Goal: Communication & Community: Share content

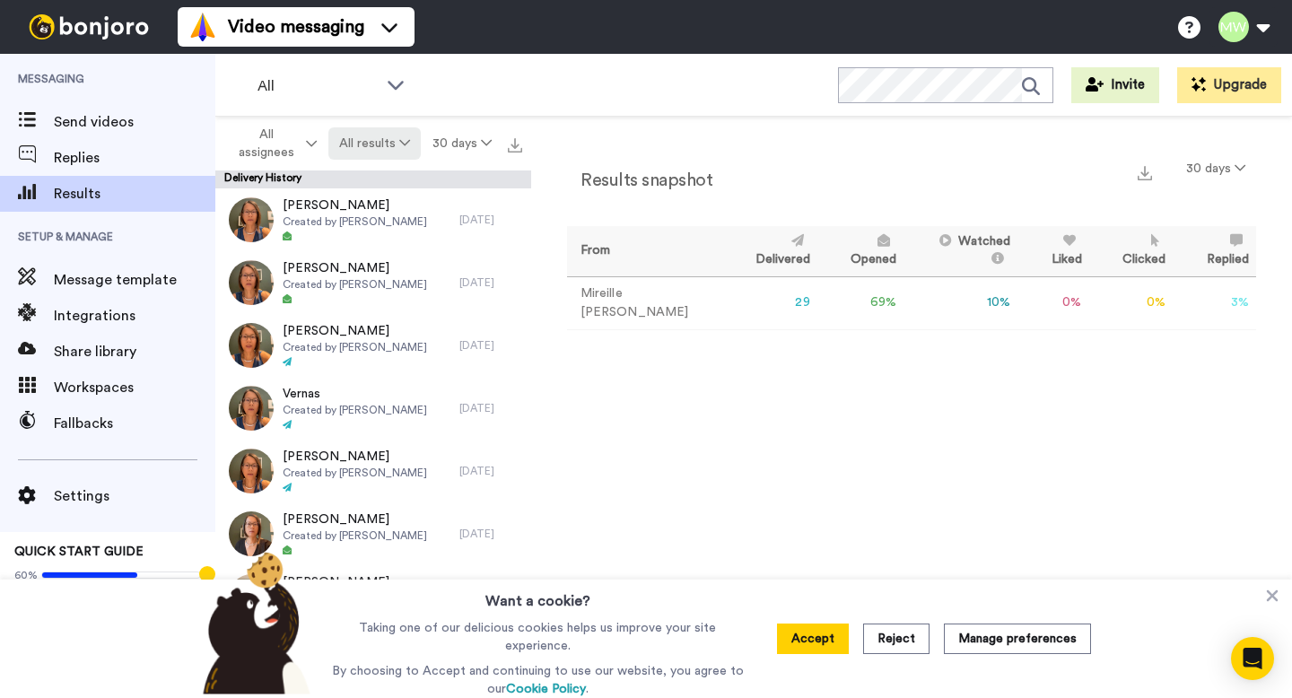
click at [374, 151] on button "All results" at bounding box center [374, 143] width 93 height 32
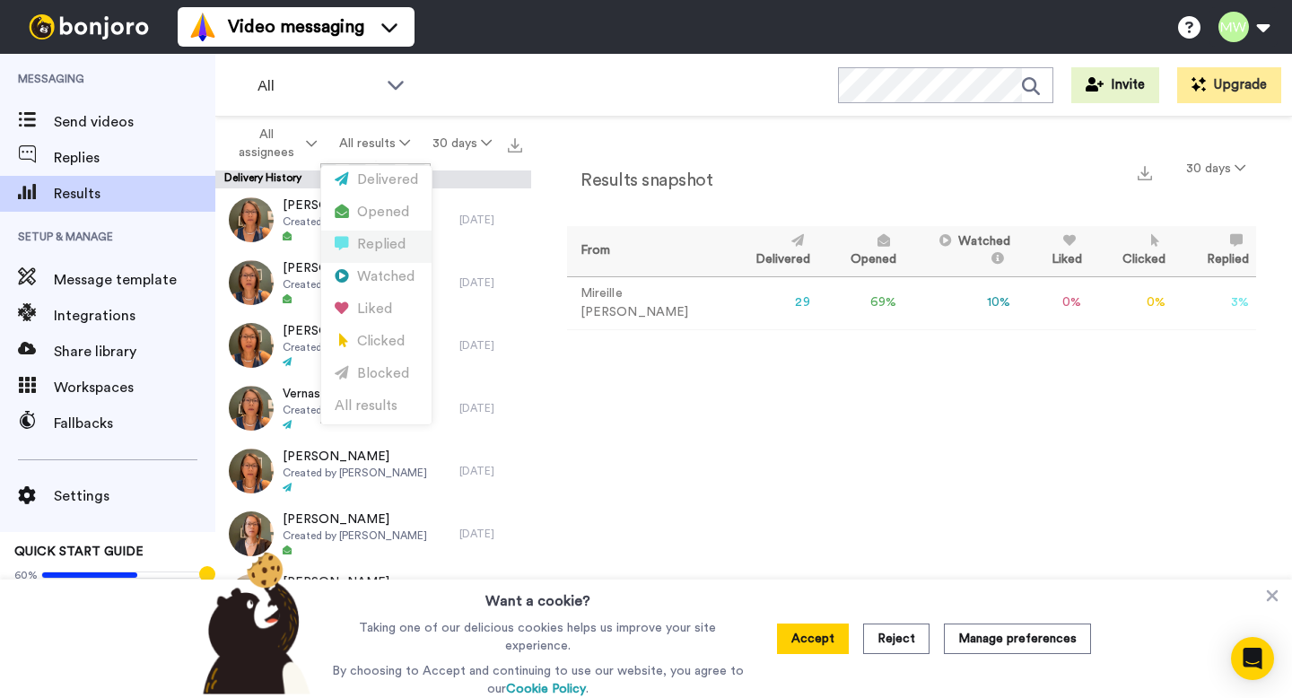
click at [362, 246] on div "Replied" at bounding box center [376, 245] width 83 height 20
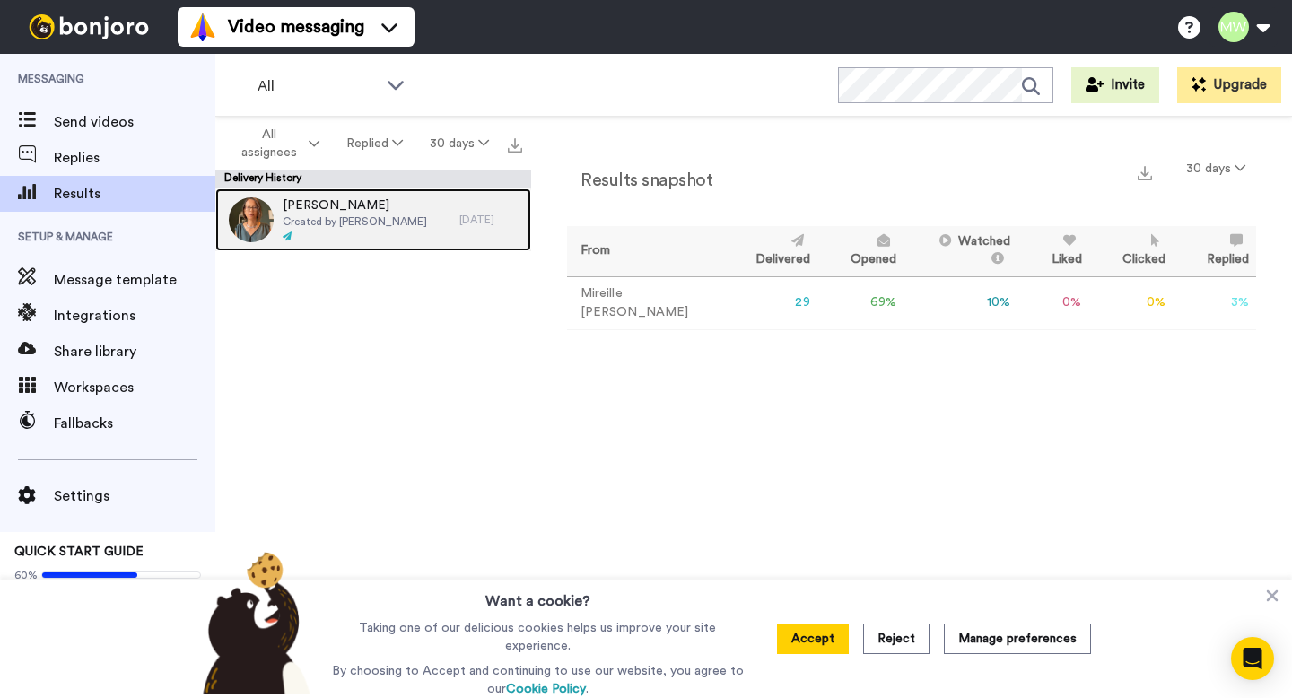
click at [360, 219] on span "Created by [PERSON_NAME]" at bounding box center [355, 221] width 144 height 14
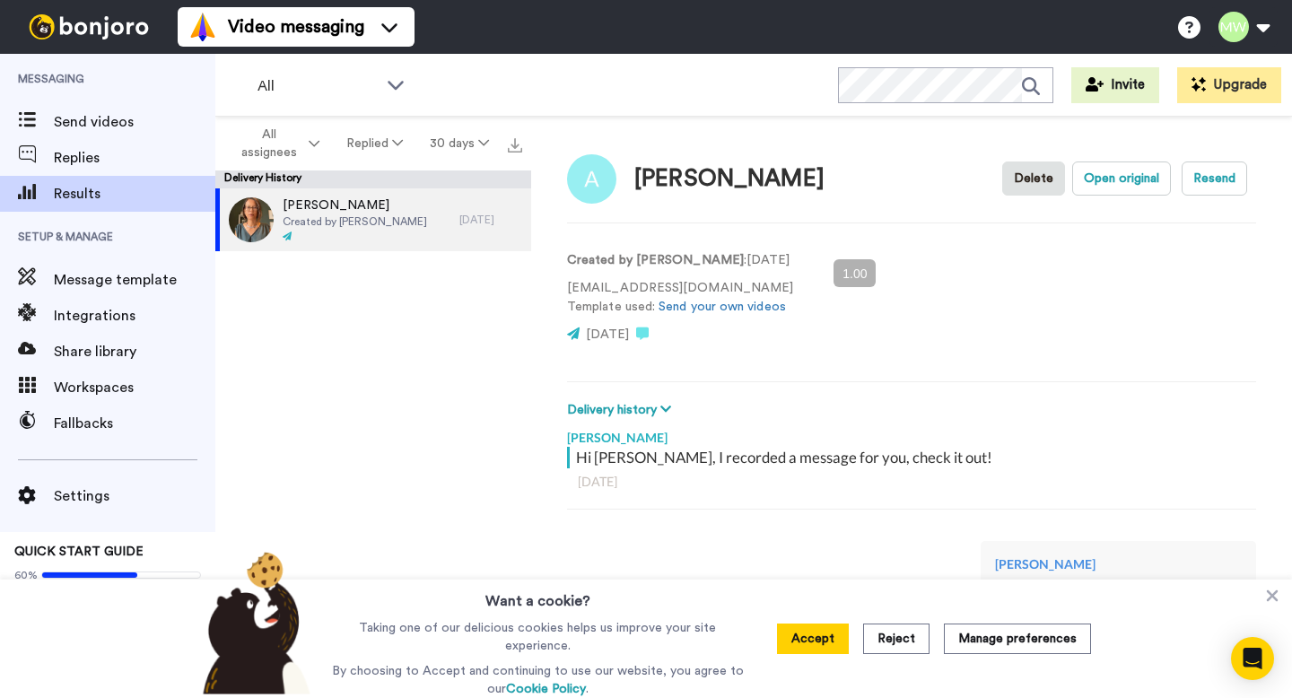
scroll to position [2, 0]
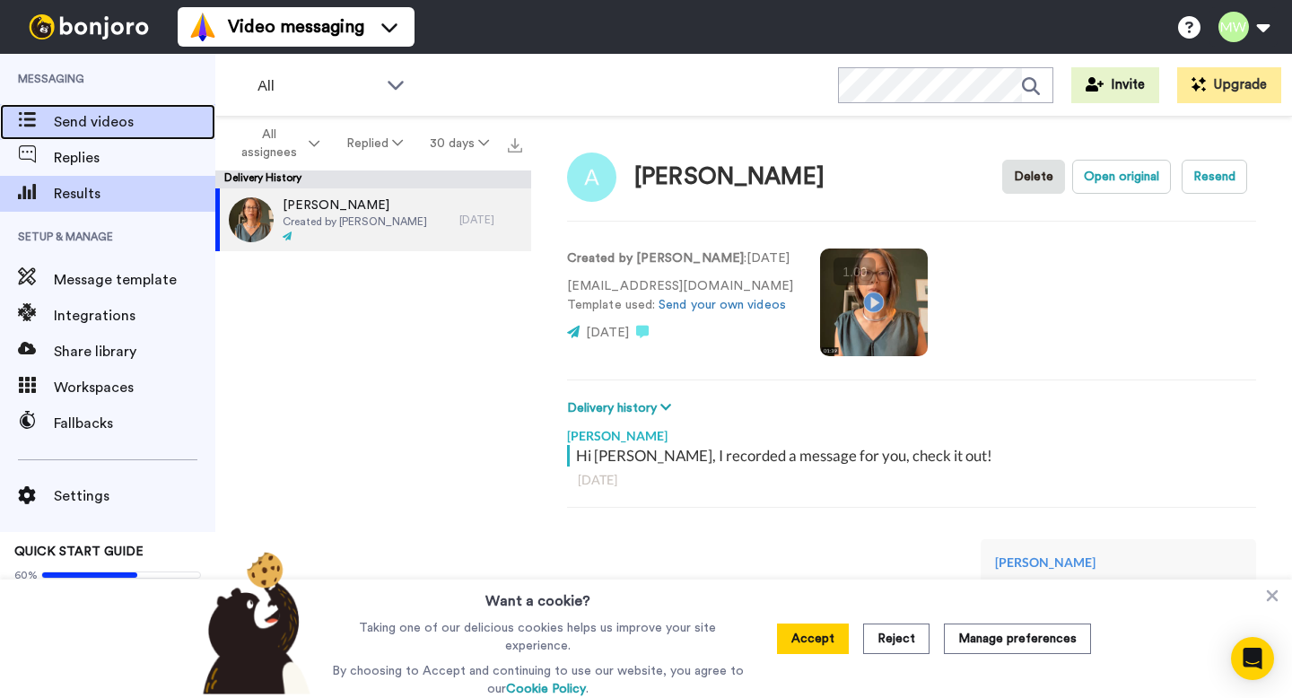
click at [131, 131] on span "Send videos" at bounding box center [134, 122] width 161 height 22
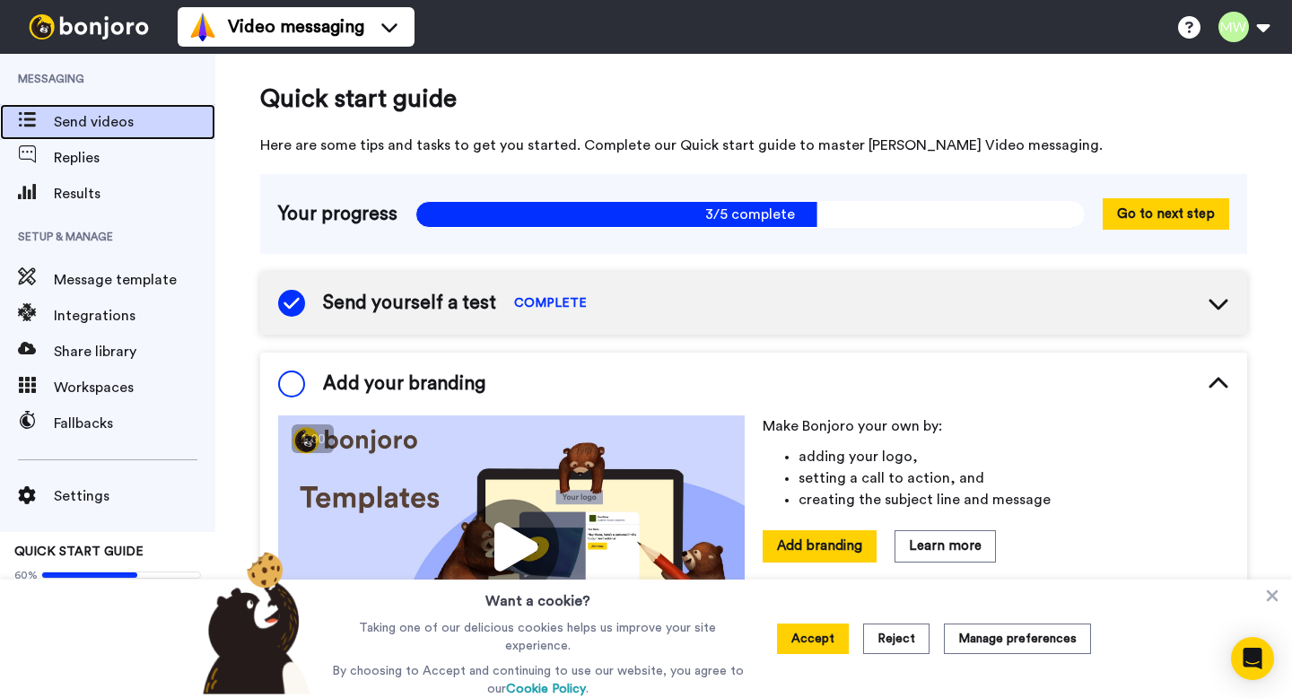
click at [107, 112] on span "Send videos" at bounding box center [134, 122] width 161 height 22
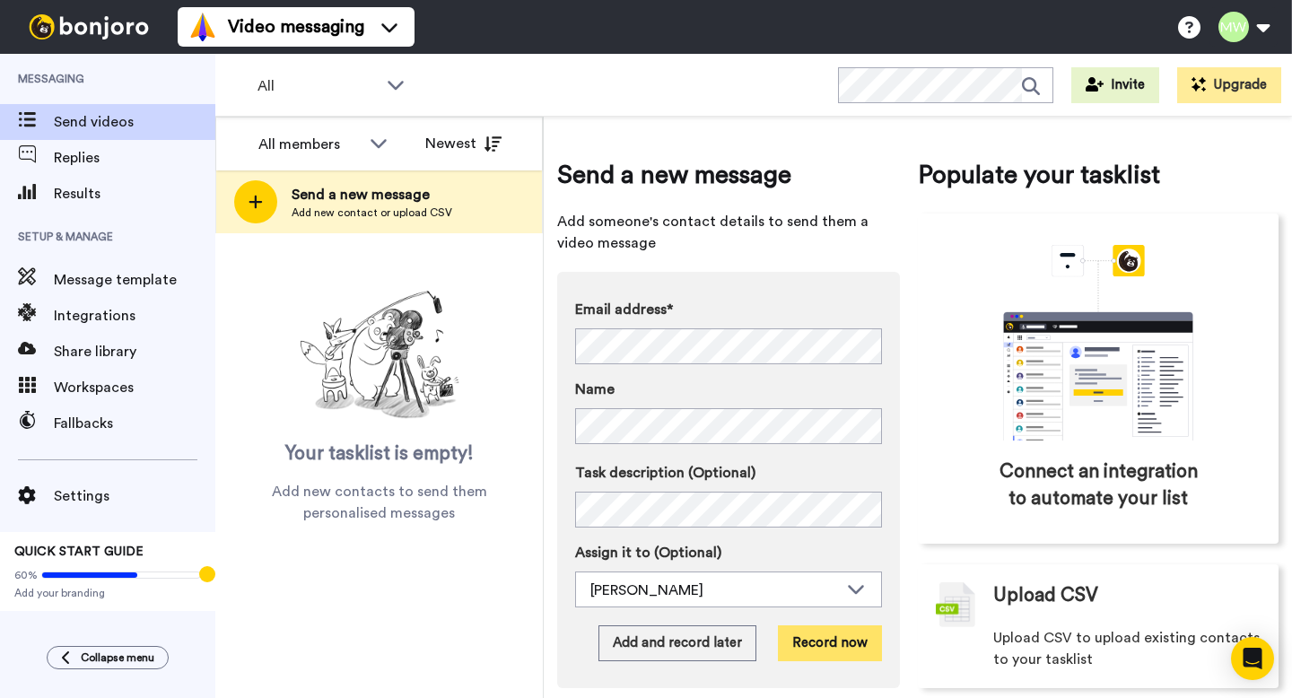
click at [818, 650] on button "Record now" at bounding box center [830, 643] width 104 height 36
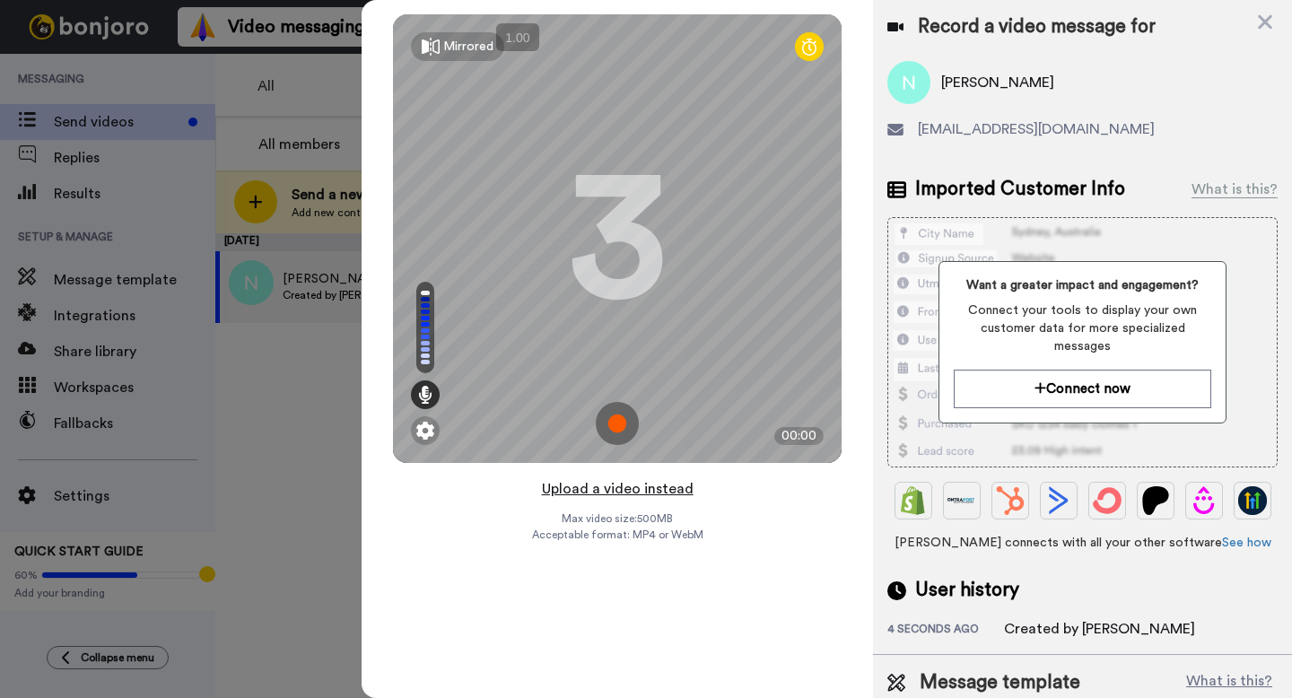
click at [639, 488] on button "Upload a video instead" at bounding box center [618, 488] width 162 height 23
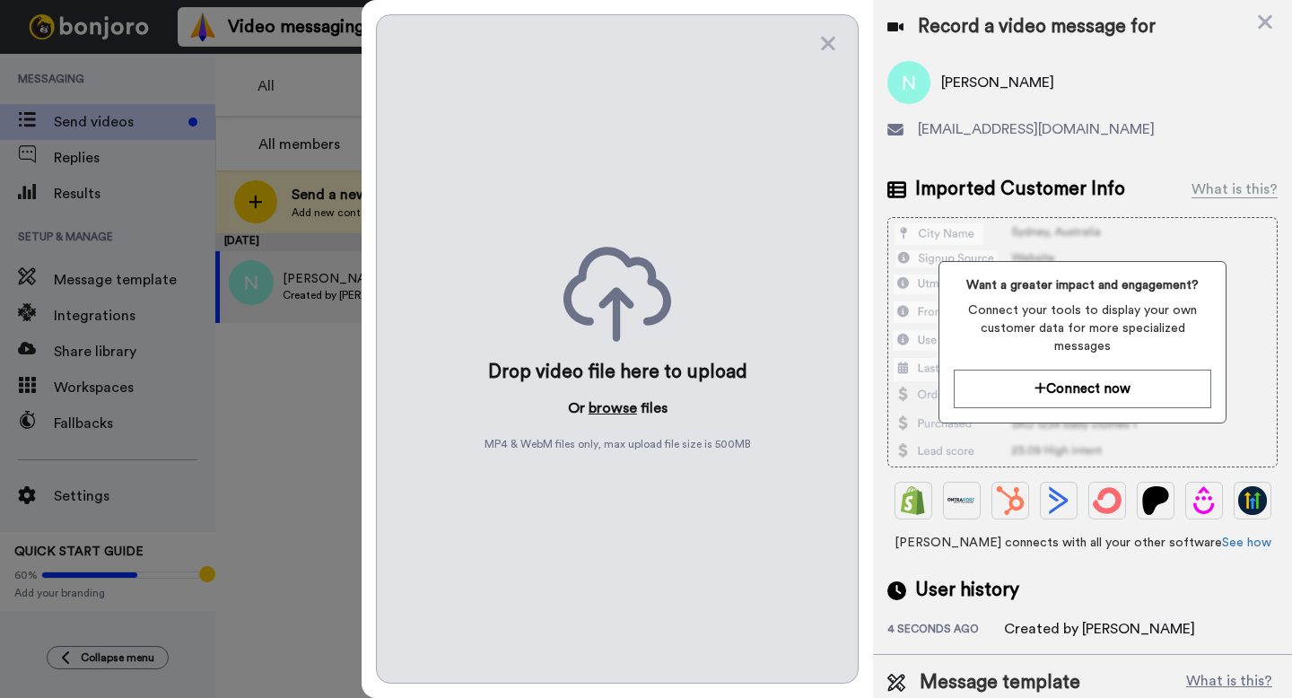
click at [619, 407] on button "browse" at bounding box center [613, 408] width 48 height 22
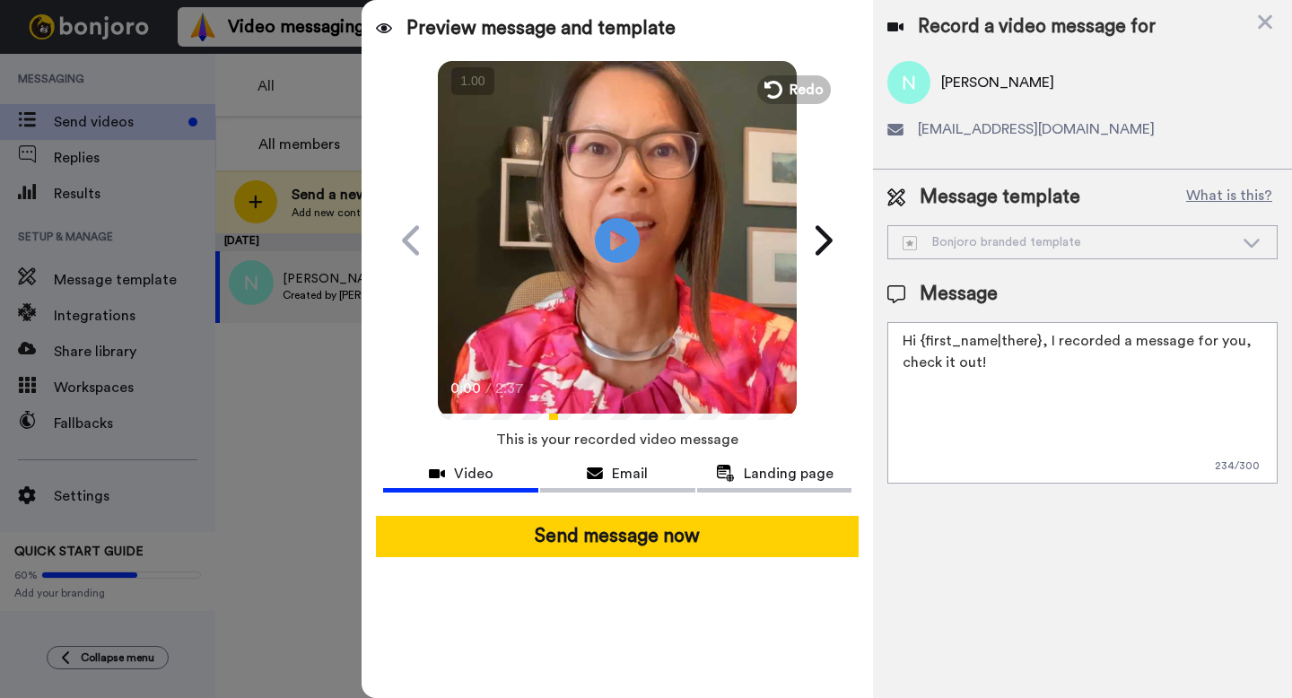
click at [999, 391] on textarea "Hi {first_name|there}, I recorded a message for you, check it out!" at bounding box center [1082, 402] width 390 height 161
paste textarea "https://p.bttr.to/3TF8BYJ"
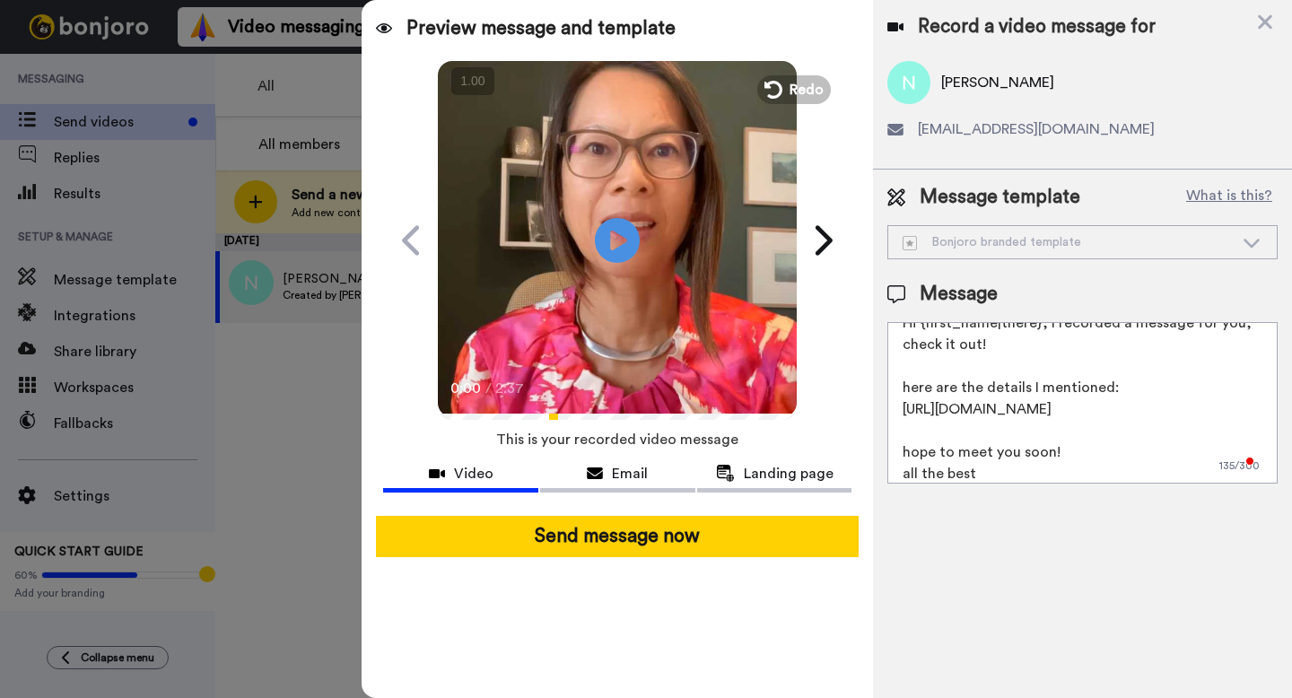
scroll to position [39, 0]
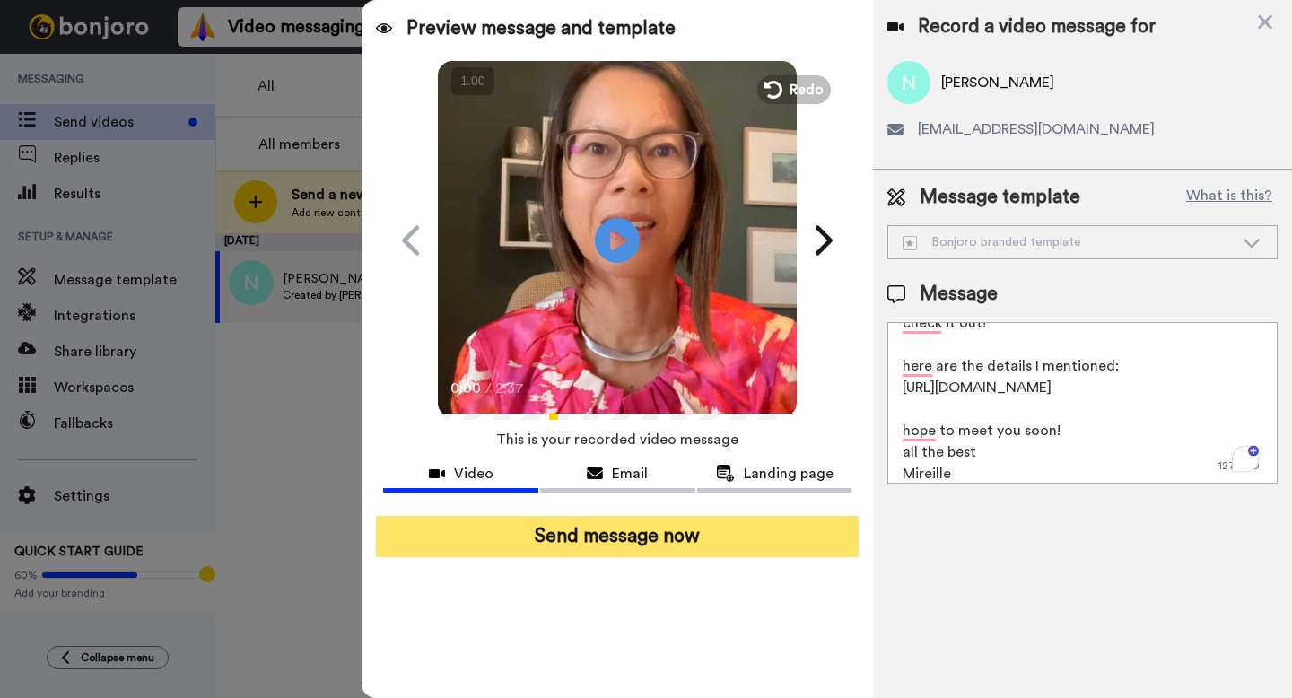
type textarea "Hi {first_name|there}, I recorded a message for you, check it out! here are the…"
click at [654, 545] on button "Send message now" at bounding box center [617, 536] width 483 height 41
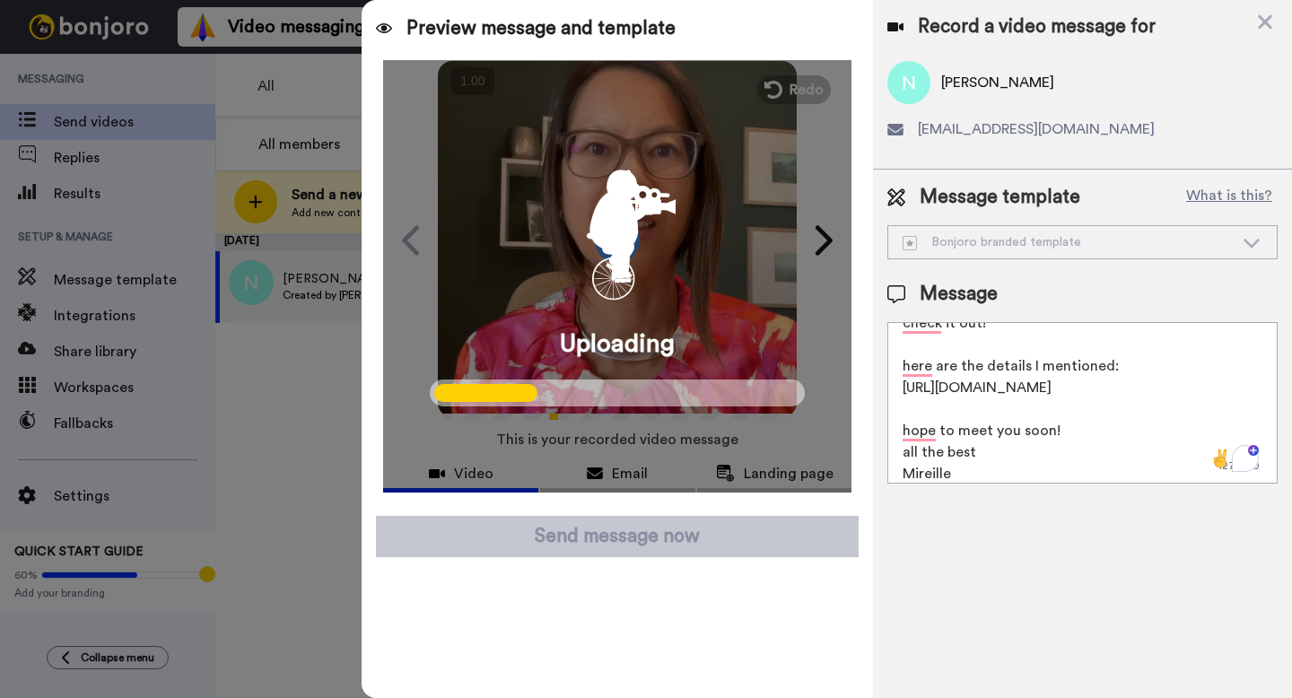
click at [634, 208] on icon "animation" at bounding box center [617, 226] width 161 height 161
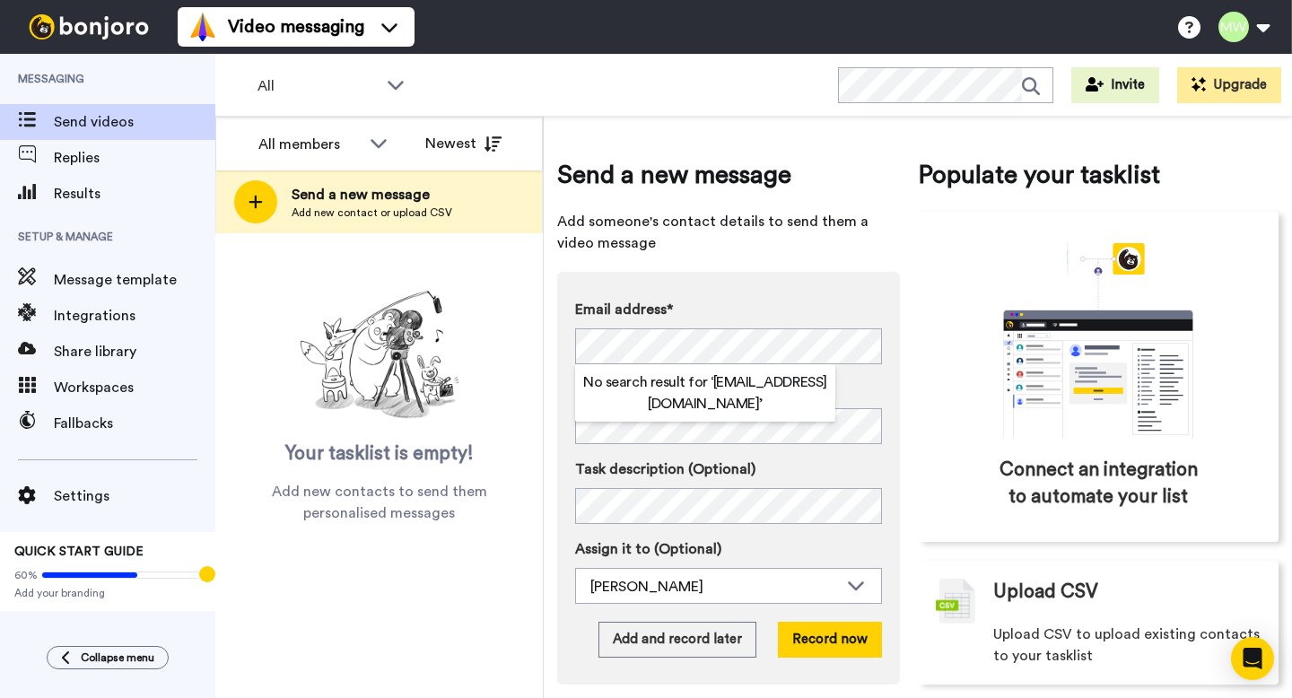
click at [859, 394] on label "Name" at bounding box center [728, 390] width 307 height 22
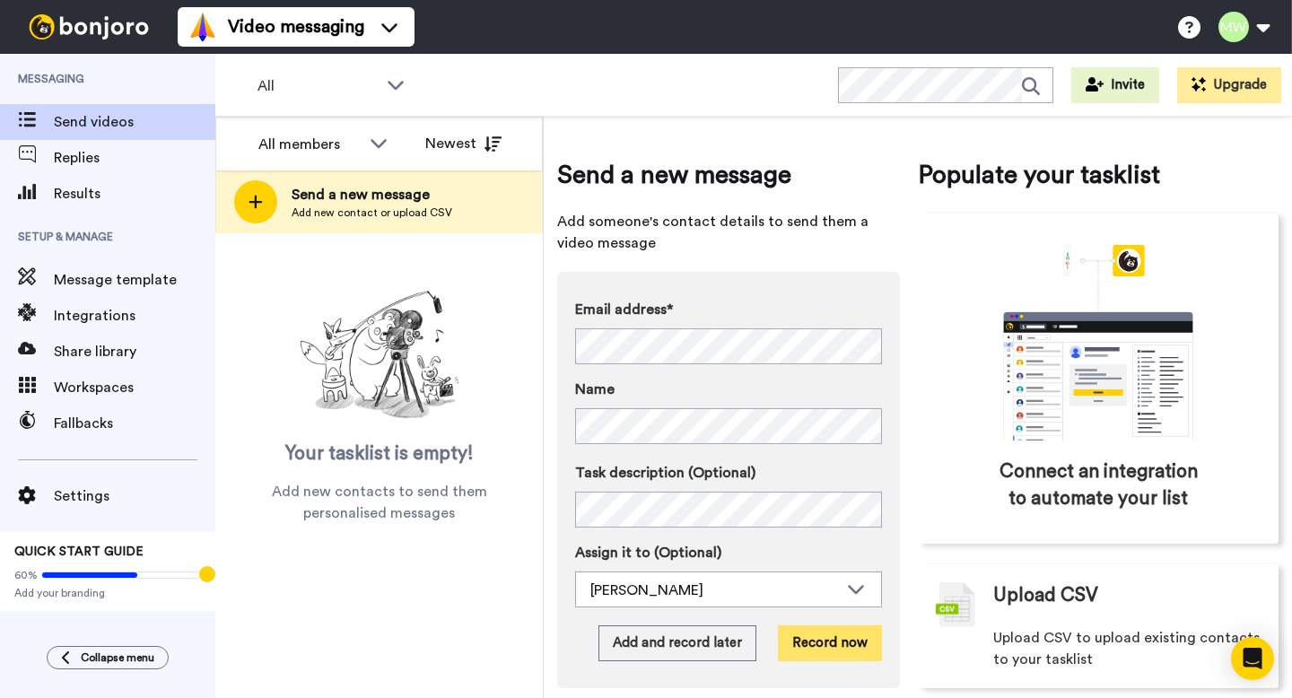
click at [816, 647] on button "Record now" at bounding box center [830, 643] width 104 height 36
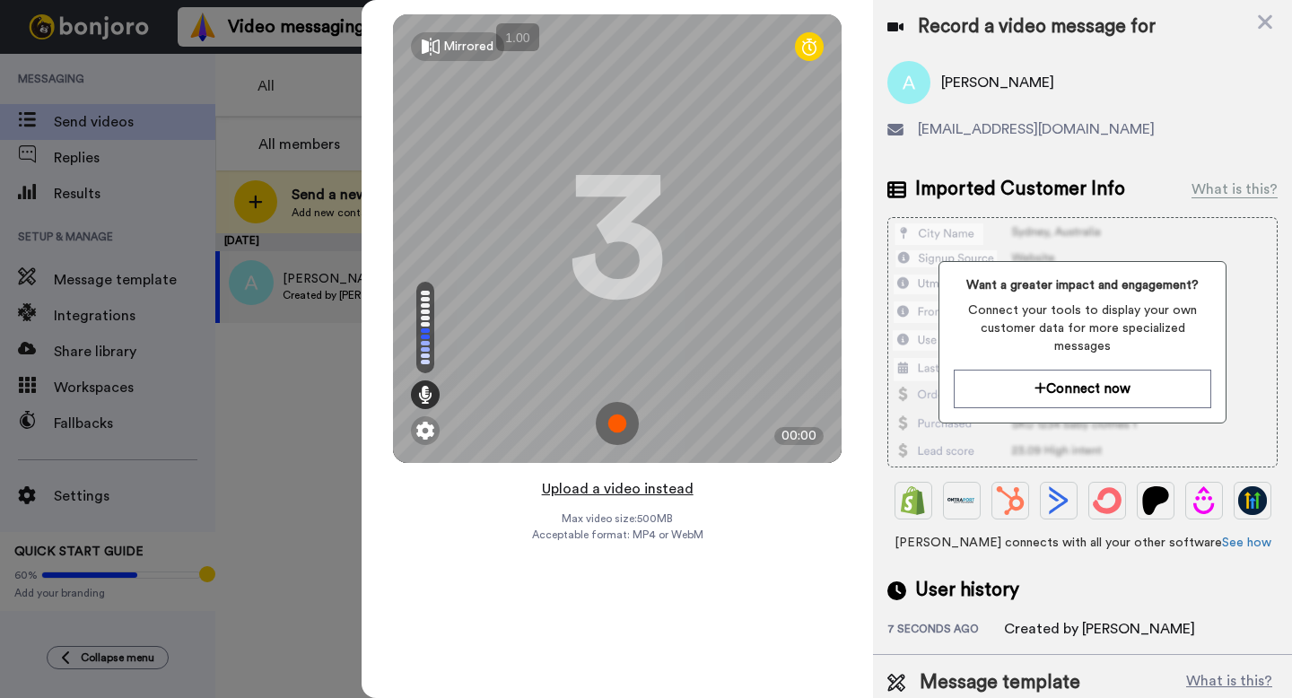
click at [615, 491] on button "Upload a video instead" at bounding box center [618, 488] width 162 height 23
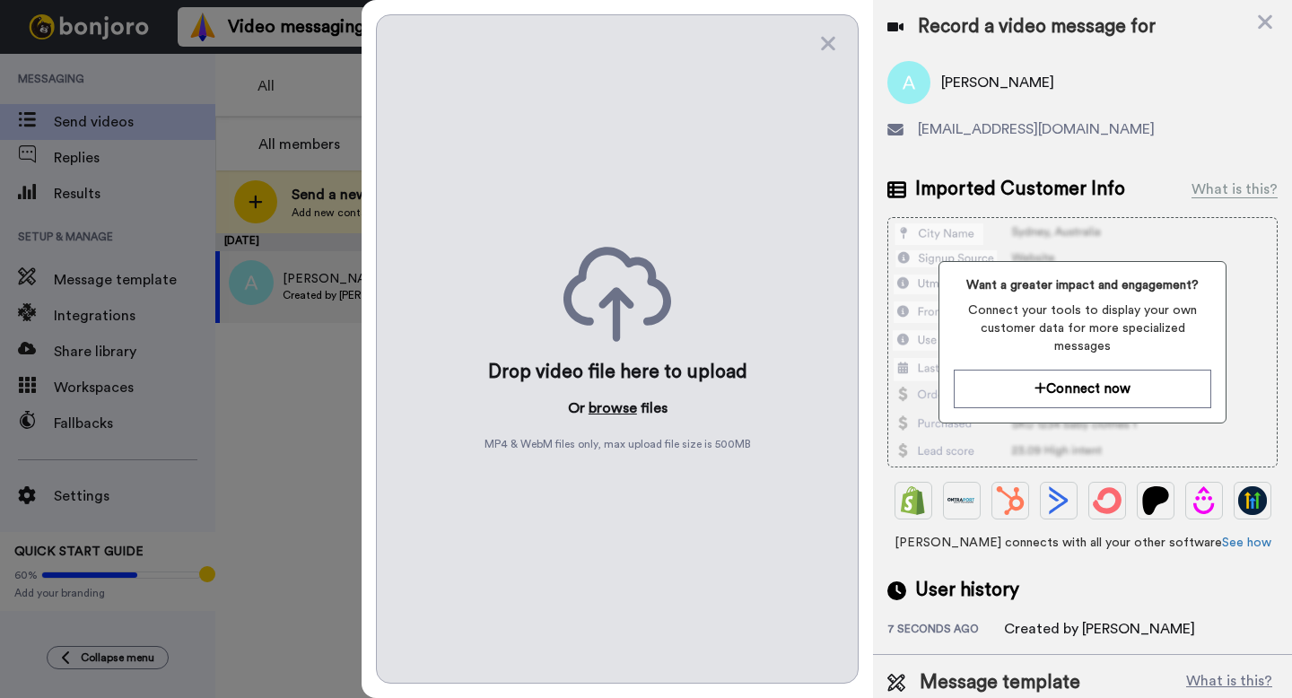
click at [619, 409] on button "browse" at bounding box center [613, 408] width 48 height 22
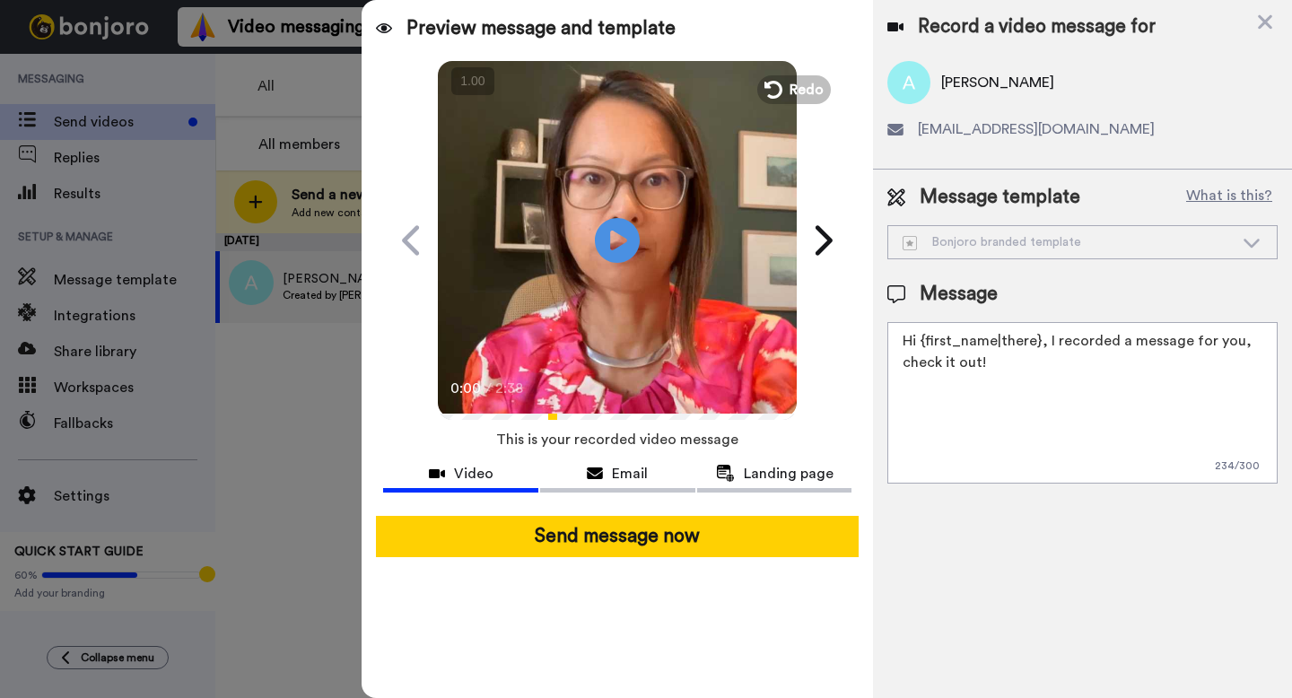
click at [1020, 390] on textarea "Hi {first_name|there}, I recorded a message for you, check it out!" at bounding box center [1082, 402] width 390 height 161
paste textarea "https://p.bttr.to/3TF8BYJ"
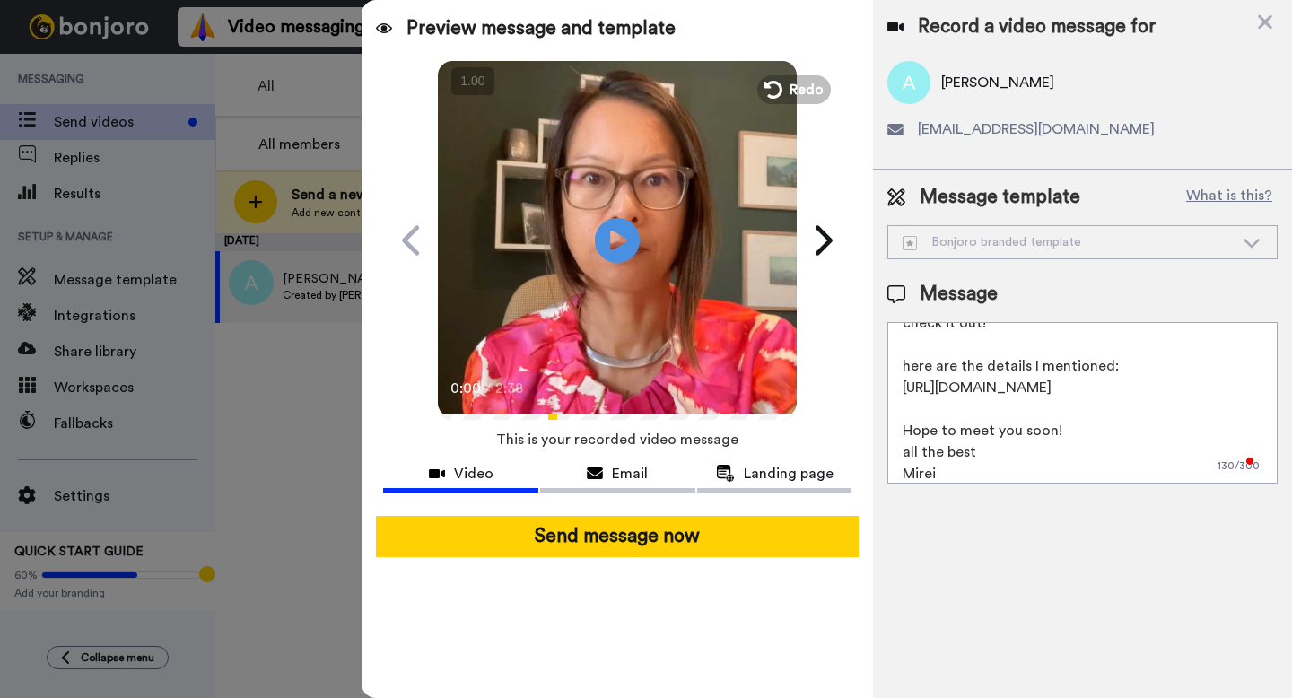
scroll to position [39, 0]
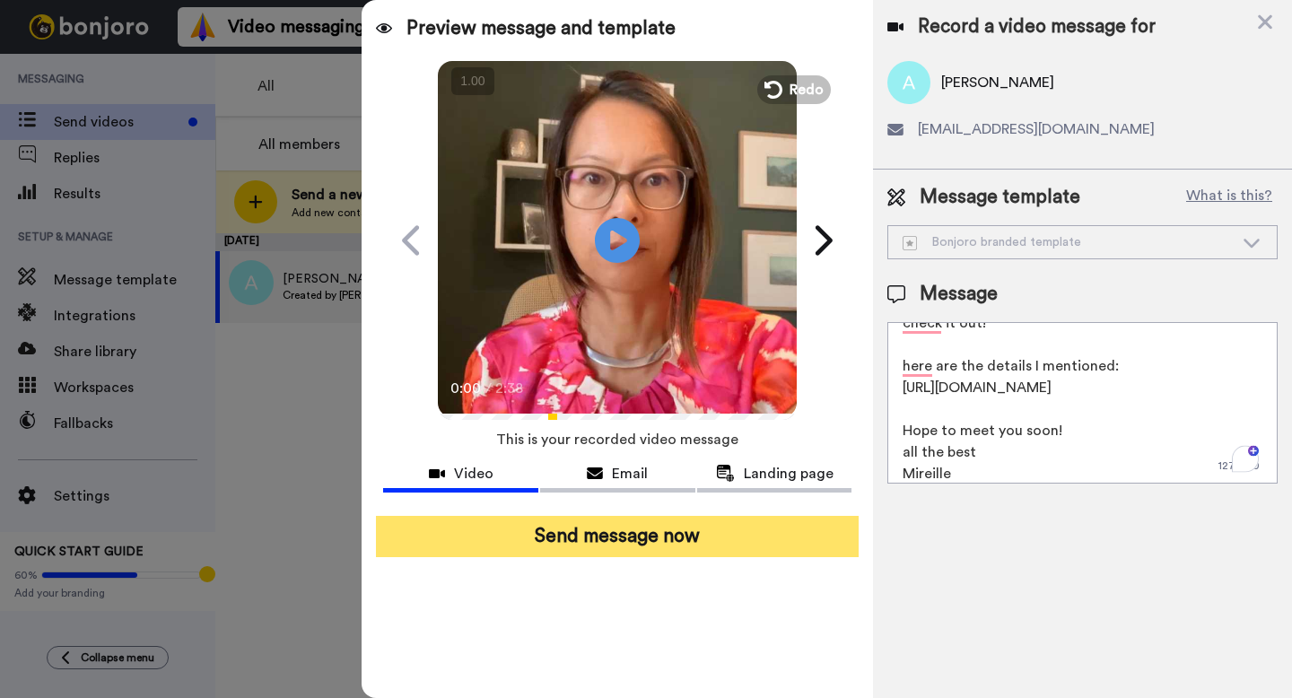
type textarea "Hi {first_name|there}, I recorded a message for you, check it out! here are the…"
click at [738, 543] on button "Send message now" at bounding box center [617, 536] width 483 height 41
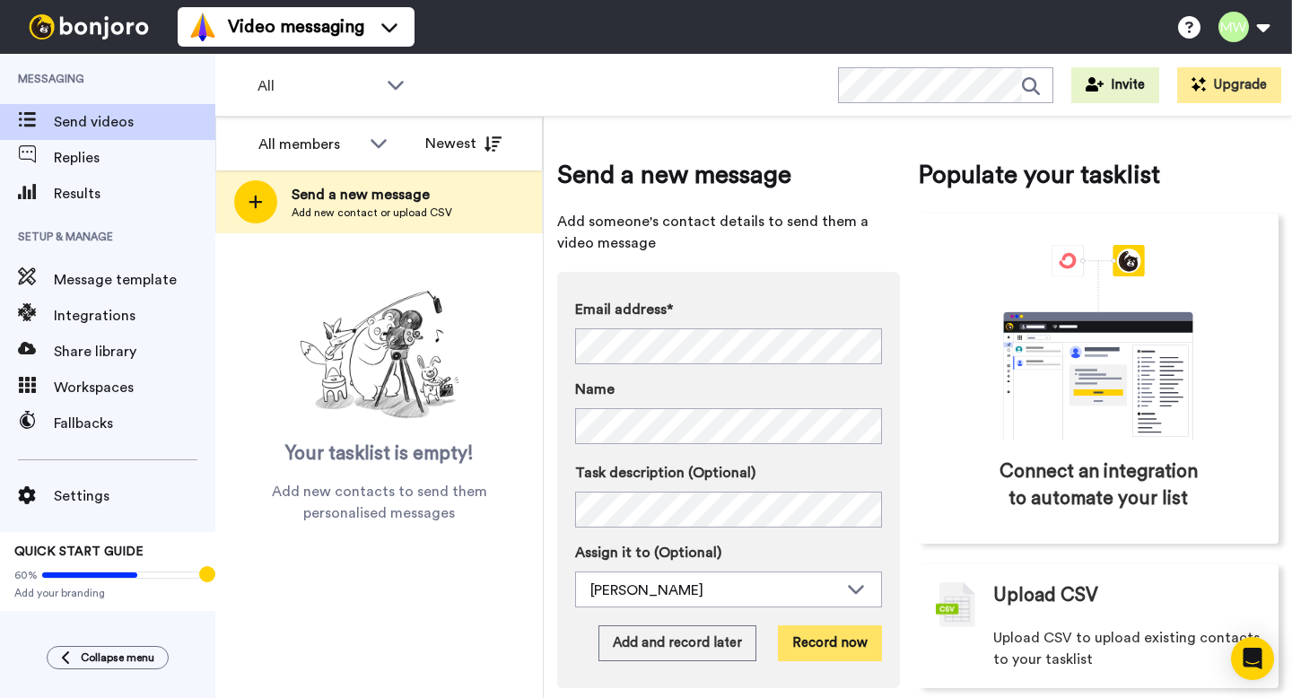
click at [813, 646] on button "Record now" at bounding box center [830, 643] width 104 height 36
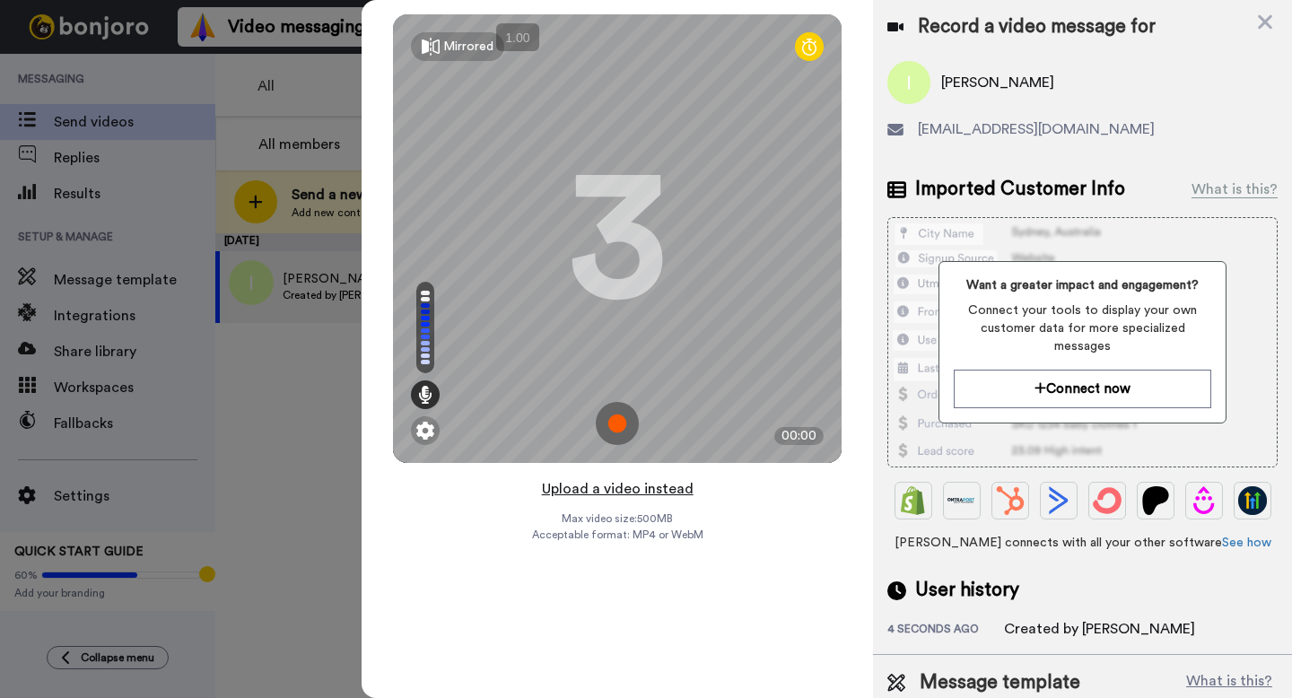
click at [650, 492] on button "Upload a video instead" at bounding box center [618, 488] width 162 height 23
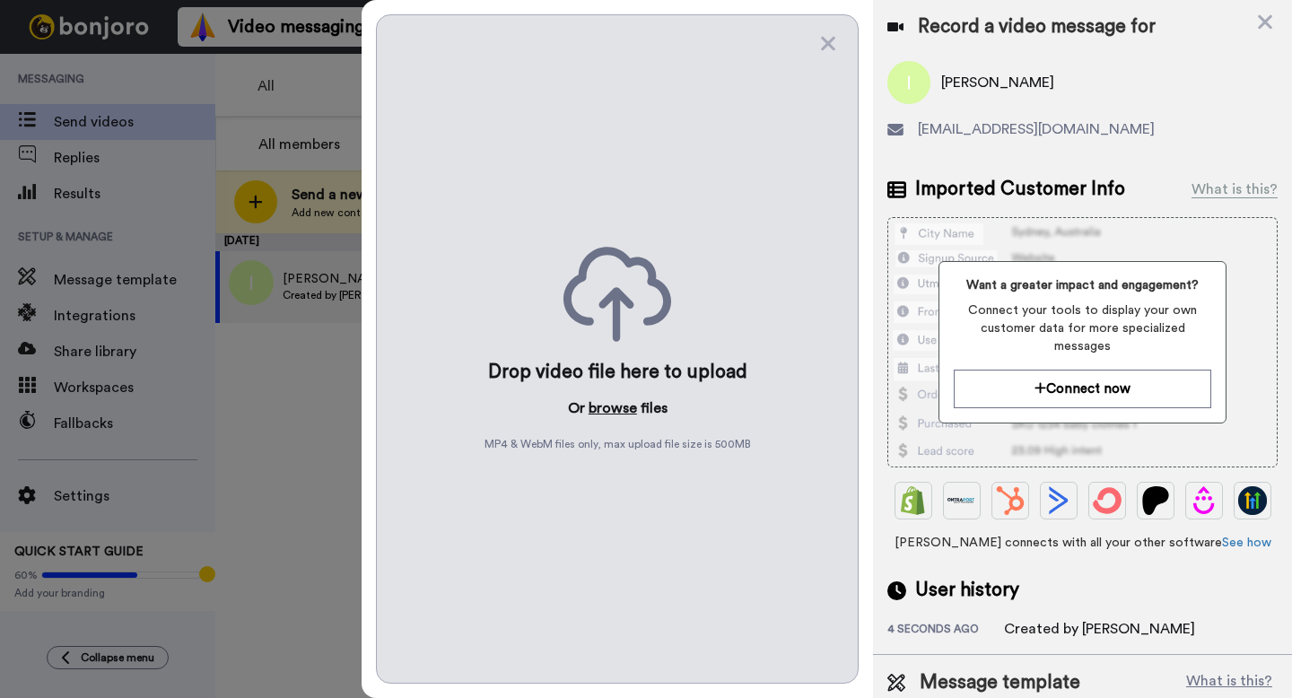
click at [609, 410] on button "browse" at bounding box center [613, 408] width 48 height 22
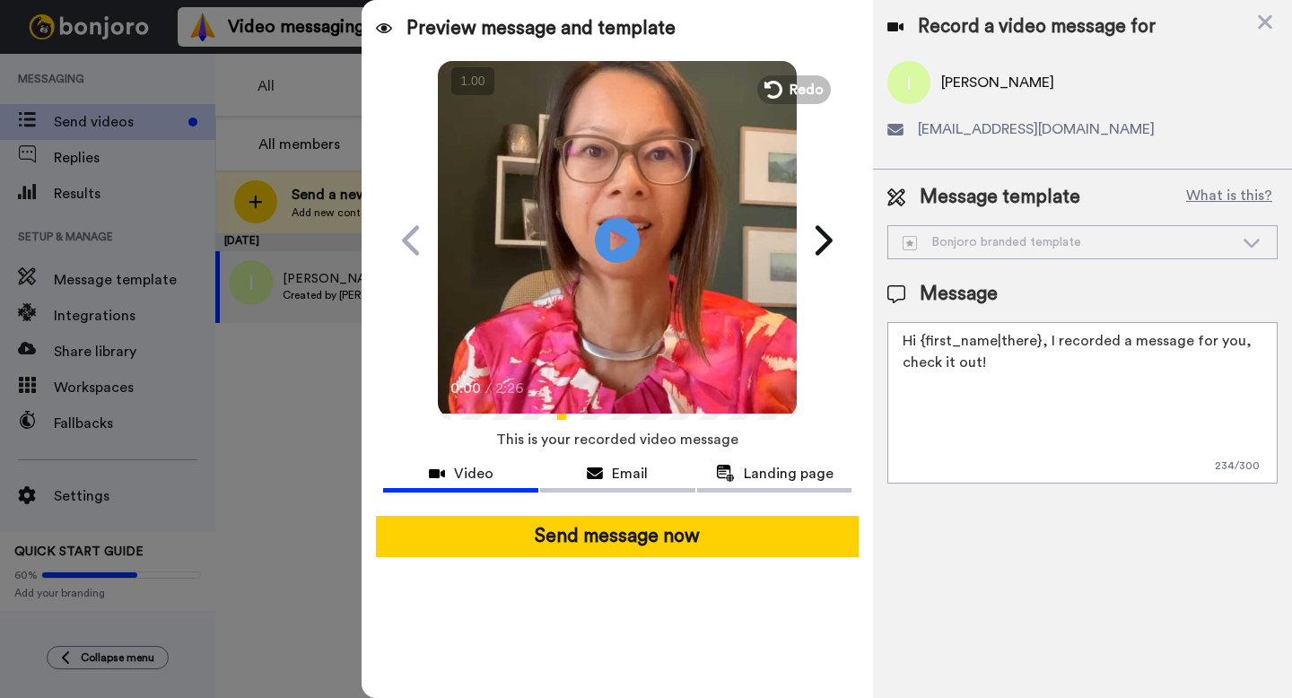
click at [940, 413] on textarea "Hi {first_name|there}, I recorded a message for you, check it out!" at bounding box center [1082, 402] width 390 height 161
paste textarea "https://p.bttr.to/3TF8BYJ"
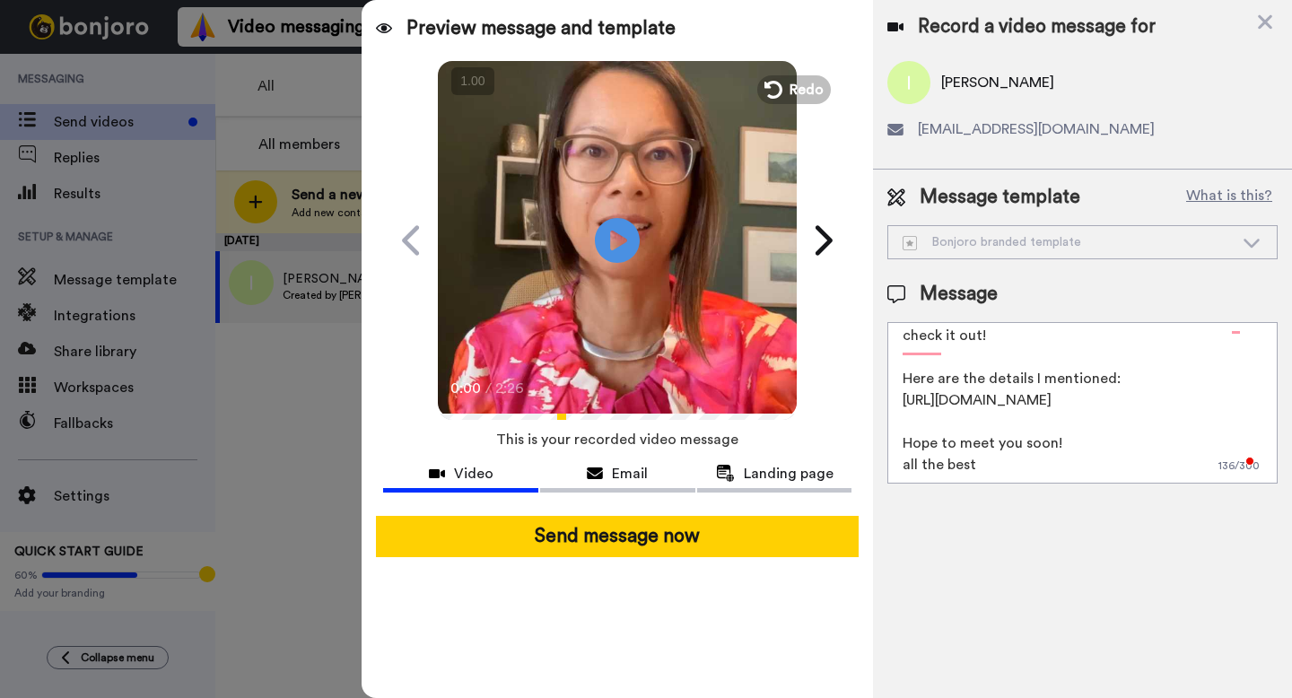
scroll to position [39, 0]
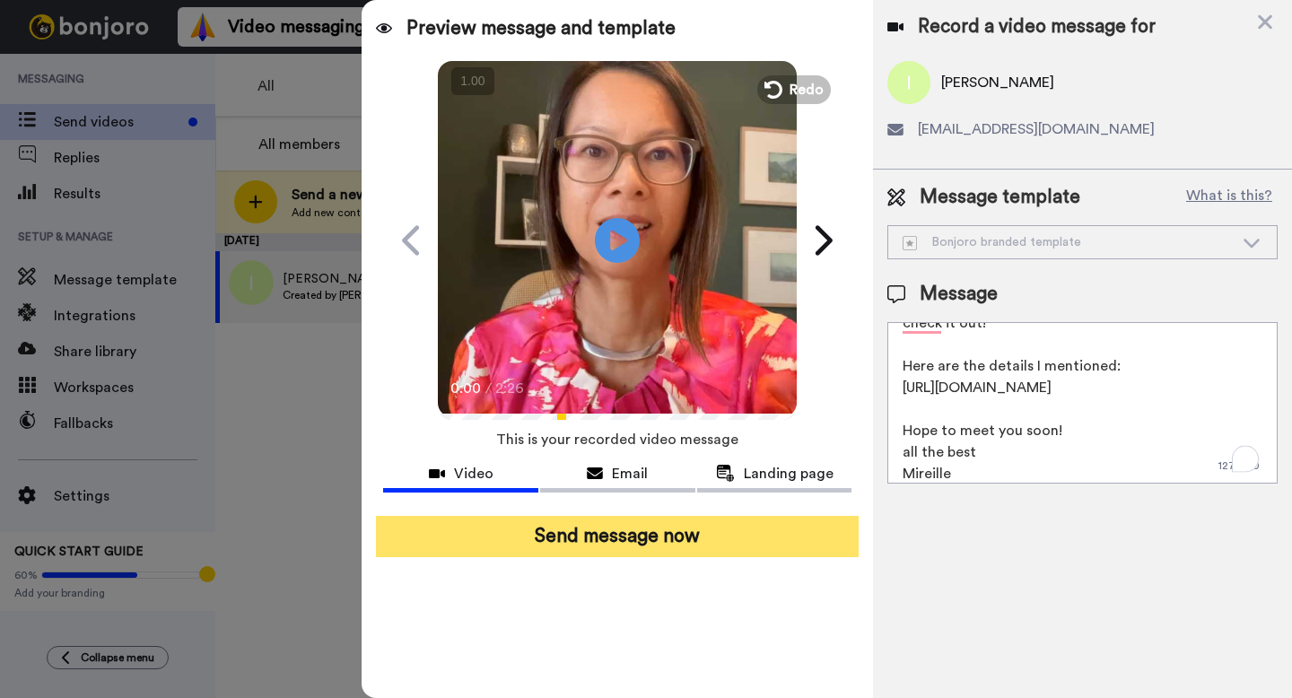
type textarea "Hi {first_name|there}, I recorded a message for you, check it out! Here are the…"
click at [685, 541] on button "Send message now" at bounding box center [617, 536] width 483 height 41
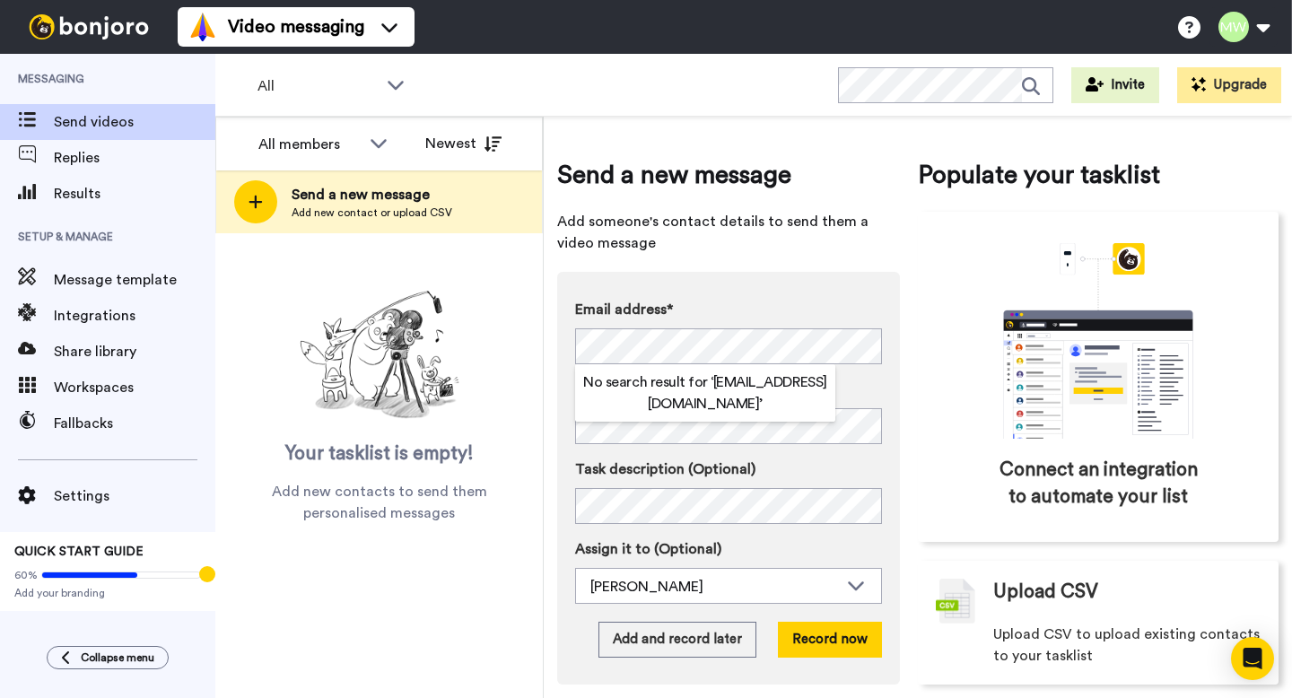
click at [879, 392] on label "Name" at bounding box center [728, 390] width 307 height 22
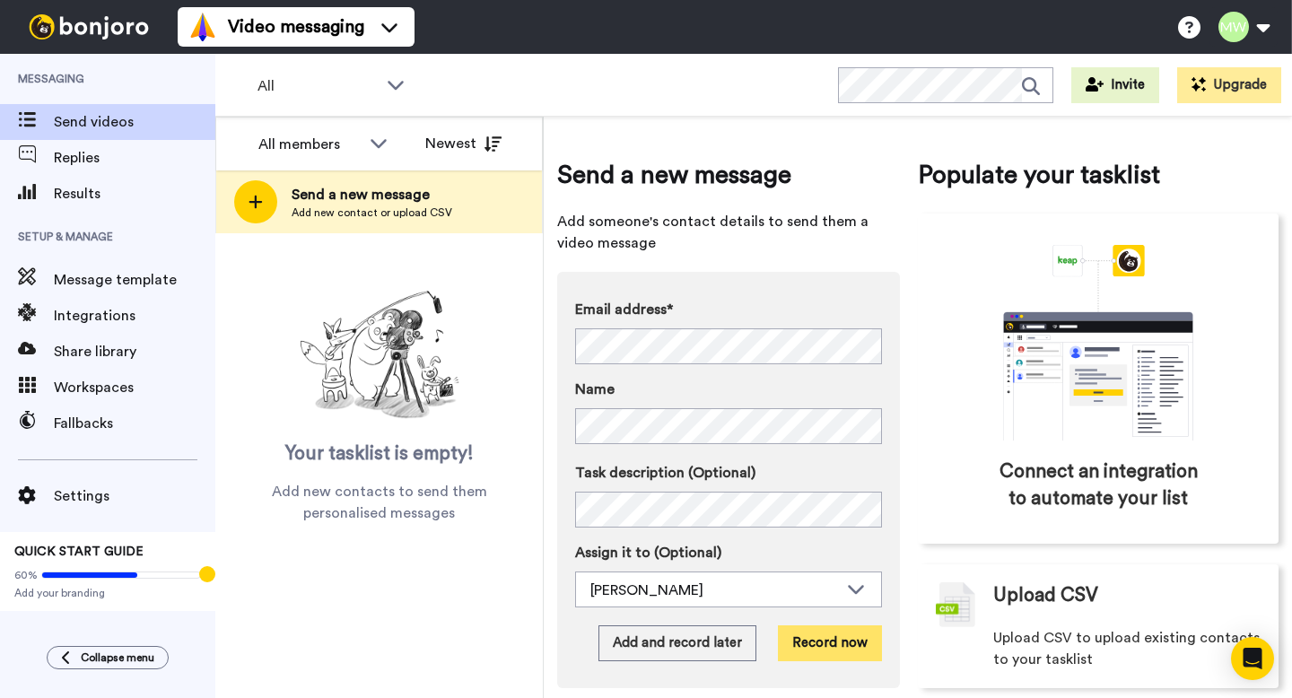
click at [825, 641] on button "Record now" at bounding box center [830, 643] width 104 height 36
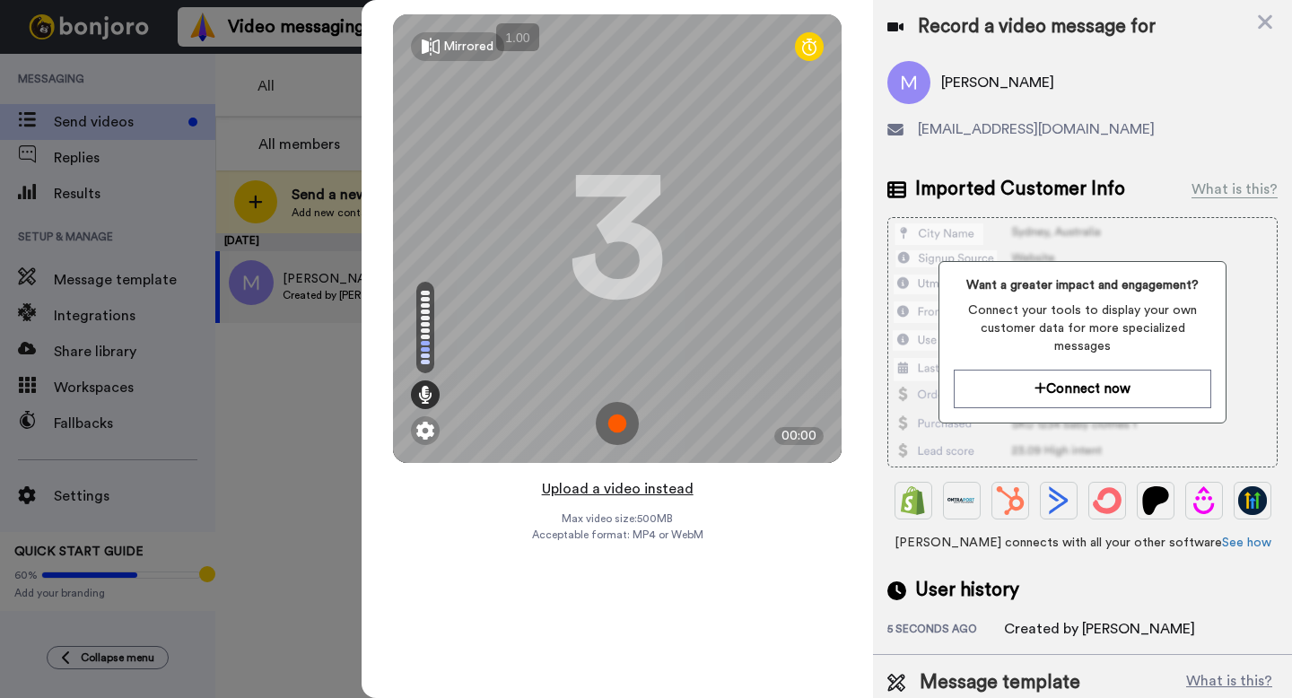
click at [656, 491] on button "Upload a video instead" at bounding box center [618, 488] width 162 height 23
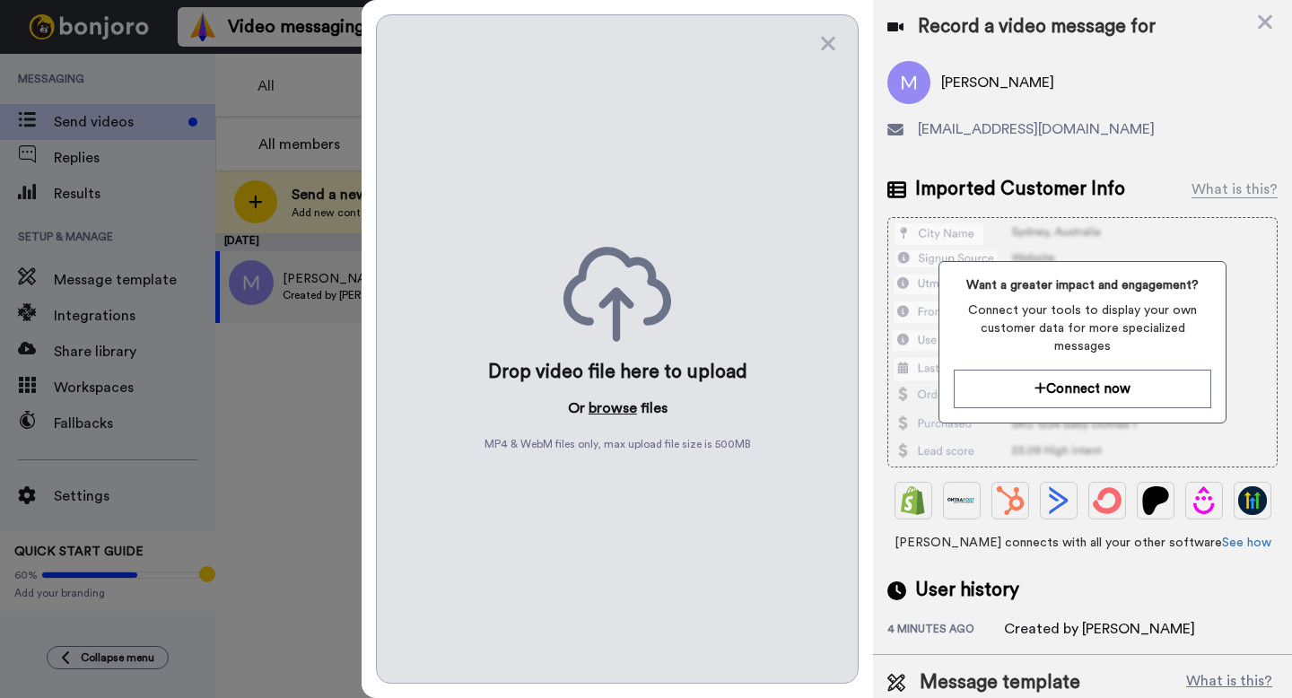
click at [616, 406] on button "browse" at bounding box center [613, 408] width 48 height 22
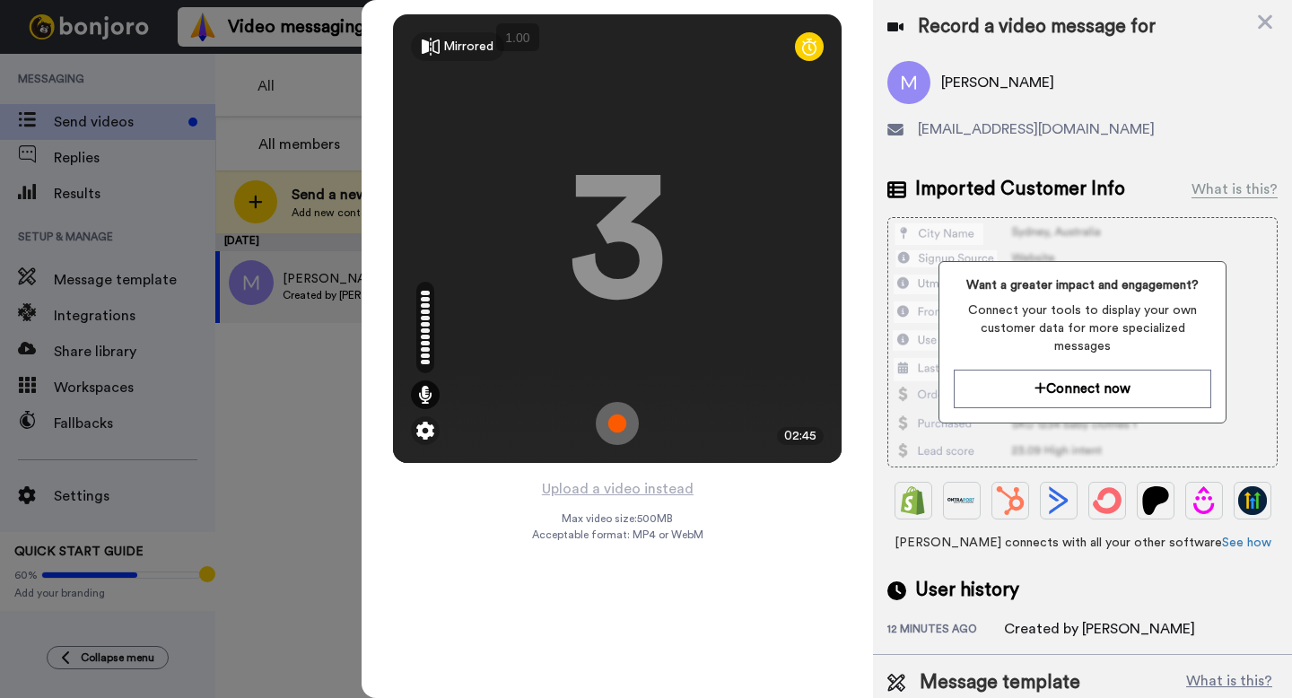
scroll to position [43, 0]
